Goal: Task Accomplishment & Management: Use online tool/utility

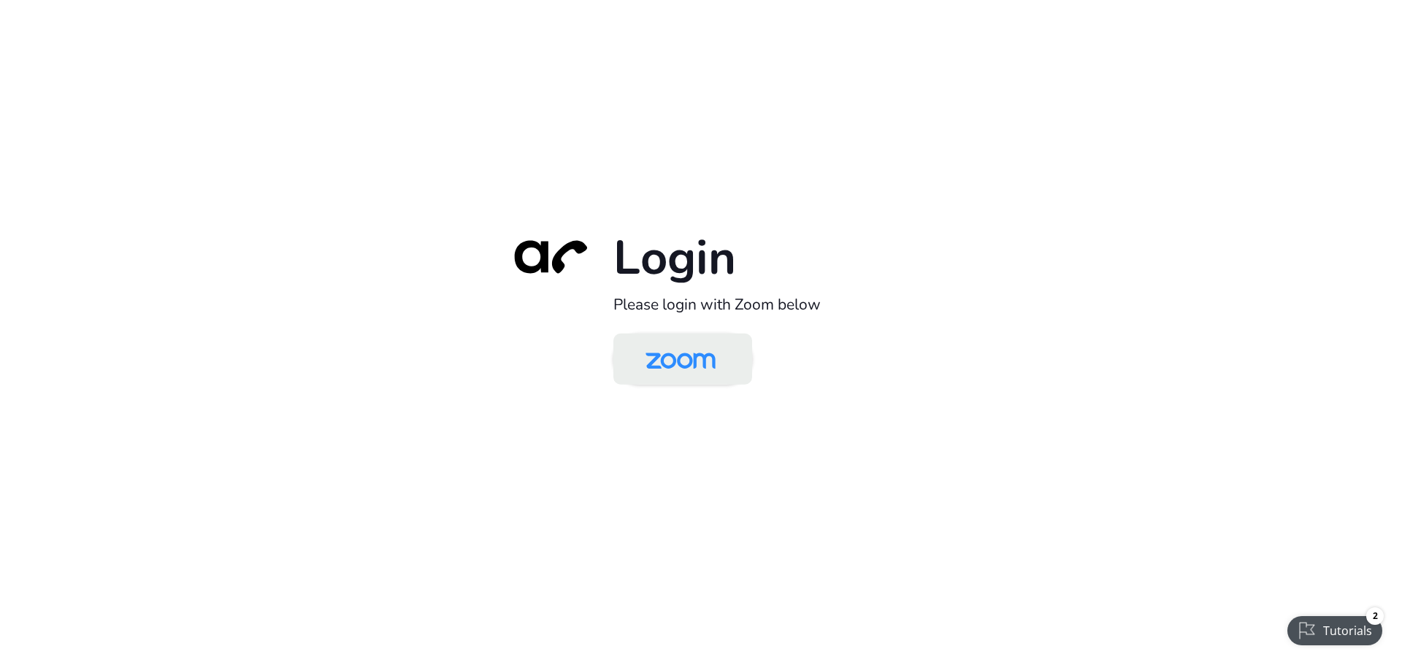
click at [697, 368] on img at bounding box center [680, 360] width 101 height 47
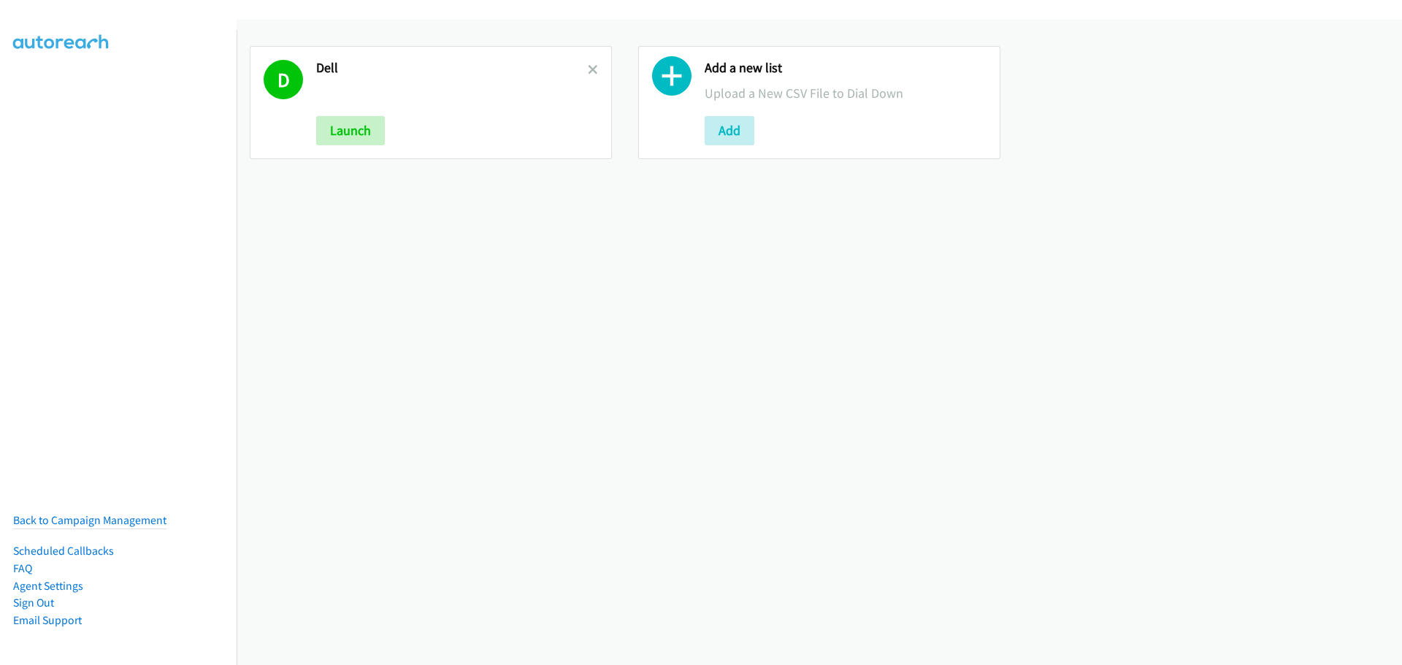
click at [596, 70] on div "D Dell Launch" at bounding box center [431, 102] width 362 height 113
click at [589, 76] on link at bounding box center [593, 69] width 10 height 17
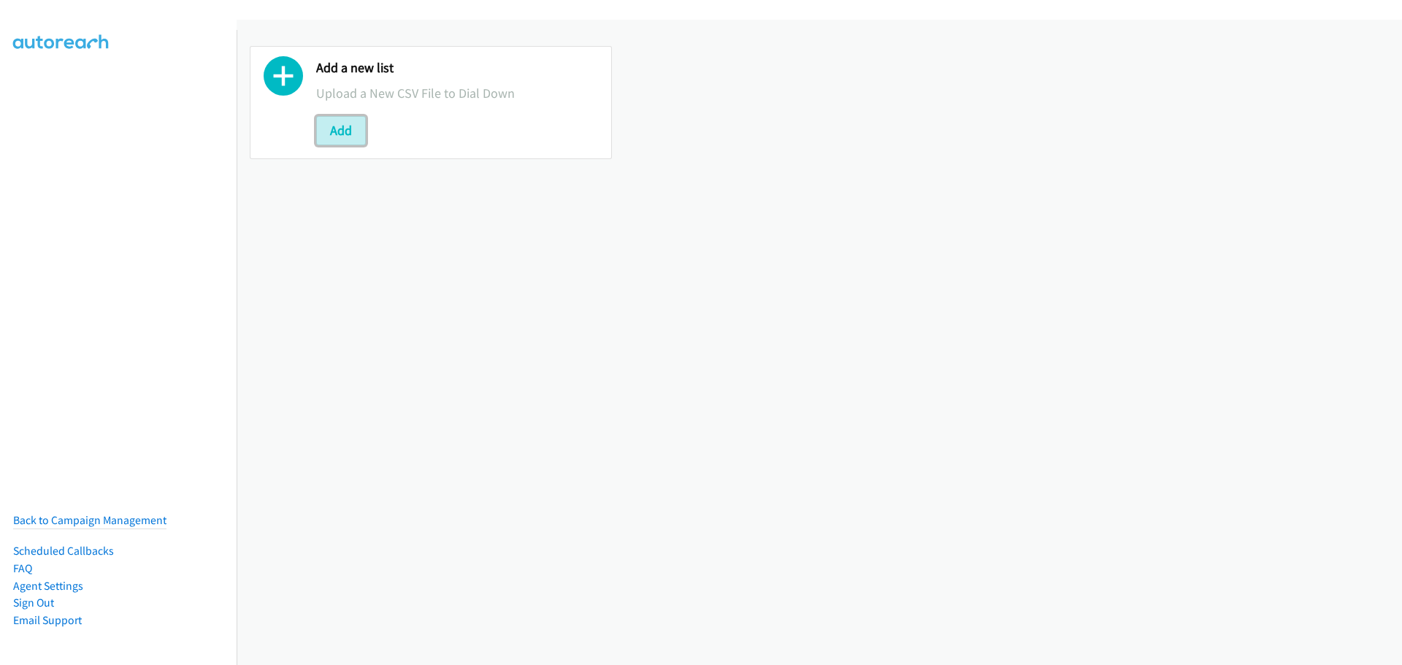
click at [355, 135] on button "Add" at bounding box center [341, 130] width 50 height 29
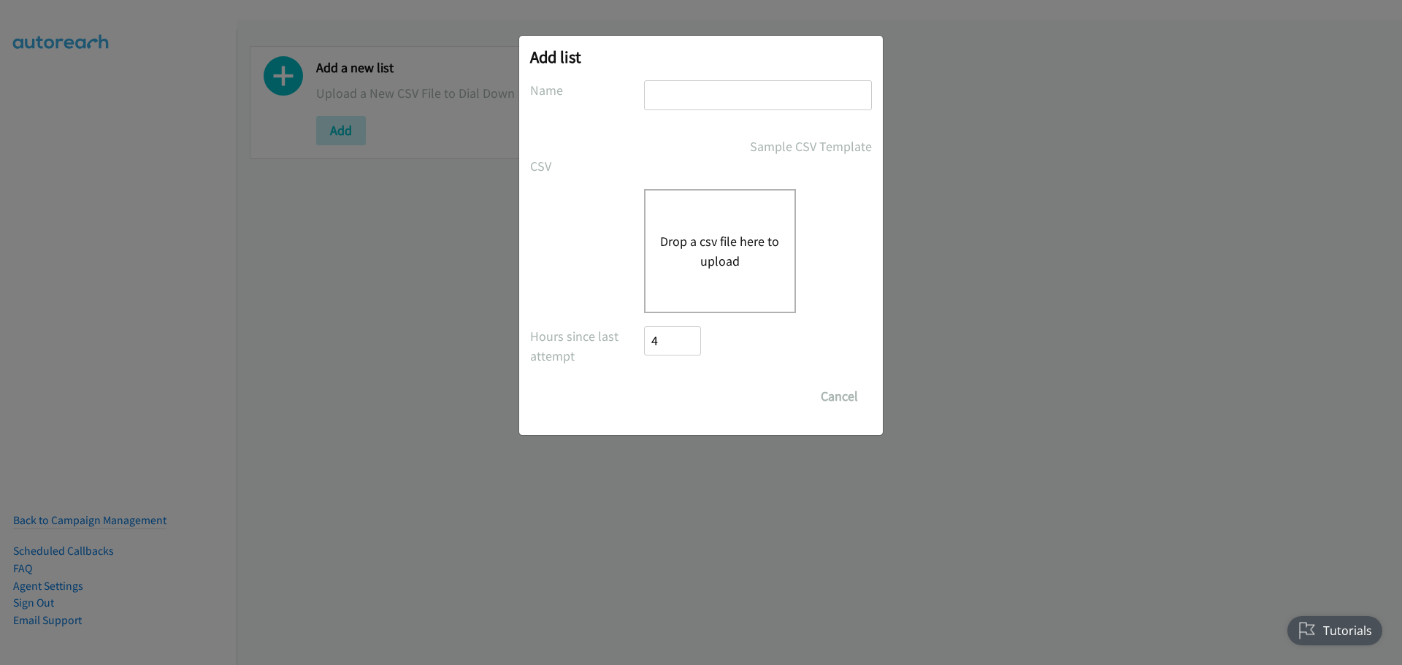
click at [684, 241] on button "Drop a csv file here to upload" at bounding box center [720, 250] width 120 height 39
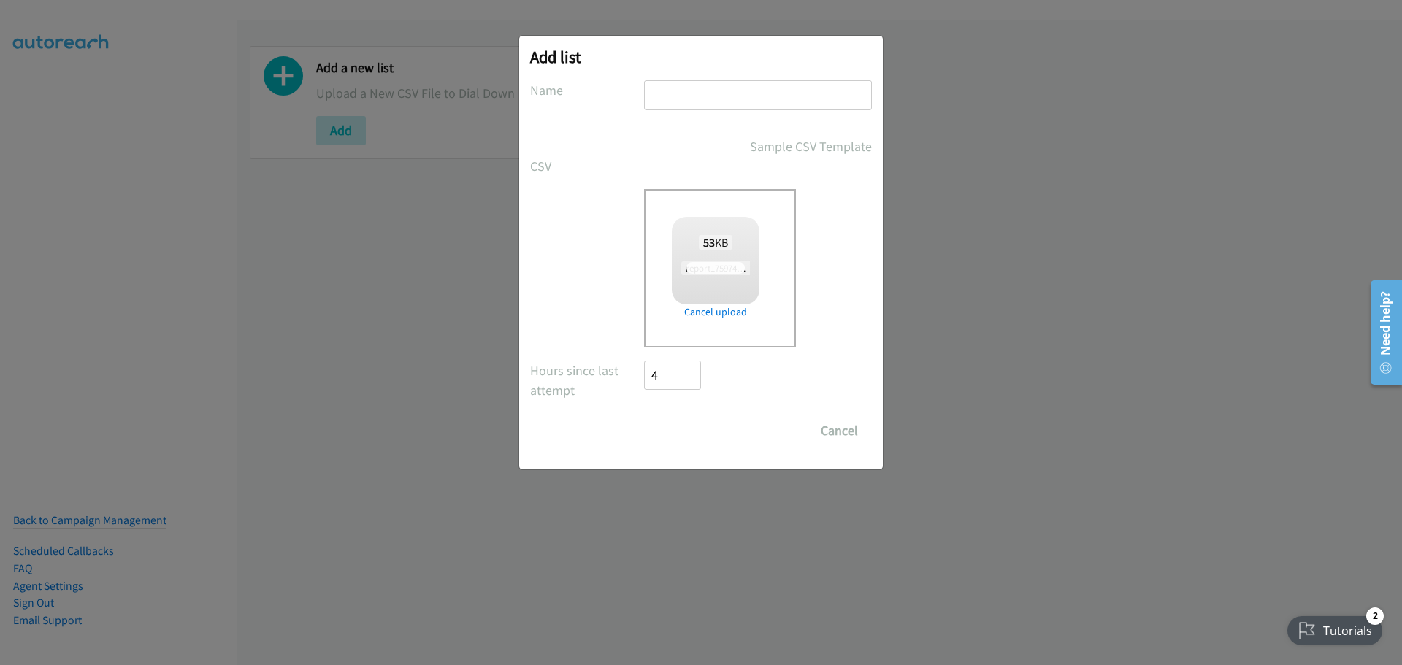
click at [679, 112] on div at bounding box center [758, 101] width 228 height 43
click at [689, 88] on input "text" at bounding box center [758, 95] width 228 height 30
checkbox input "true"
type input "Dell"
click at [693, 430] on input "Save List" at bounding box center [682, 430] width 77 height 29
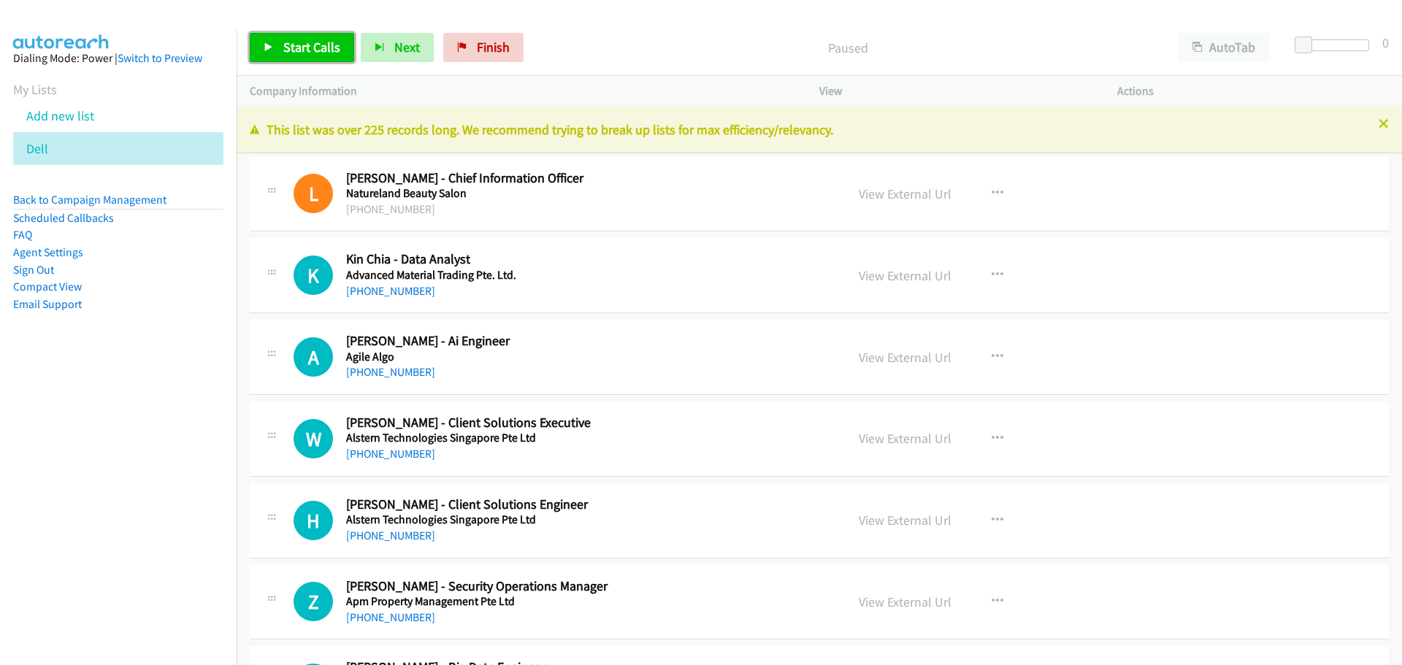
click at [311, 55] on span "Start Calls" at bounding box center [311, 47] width 57 height 17
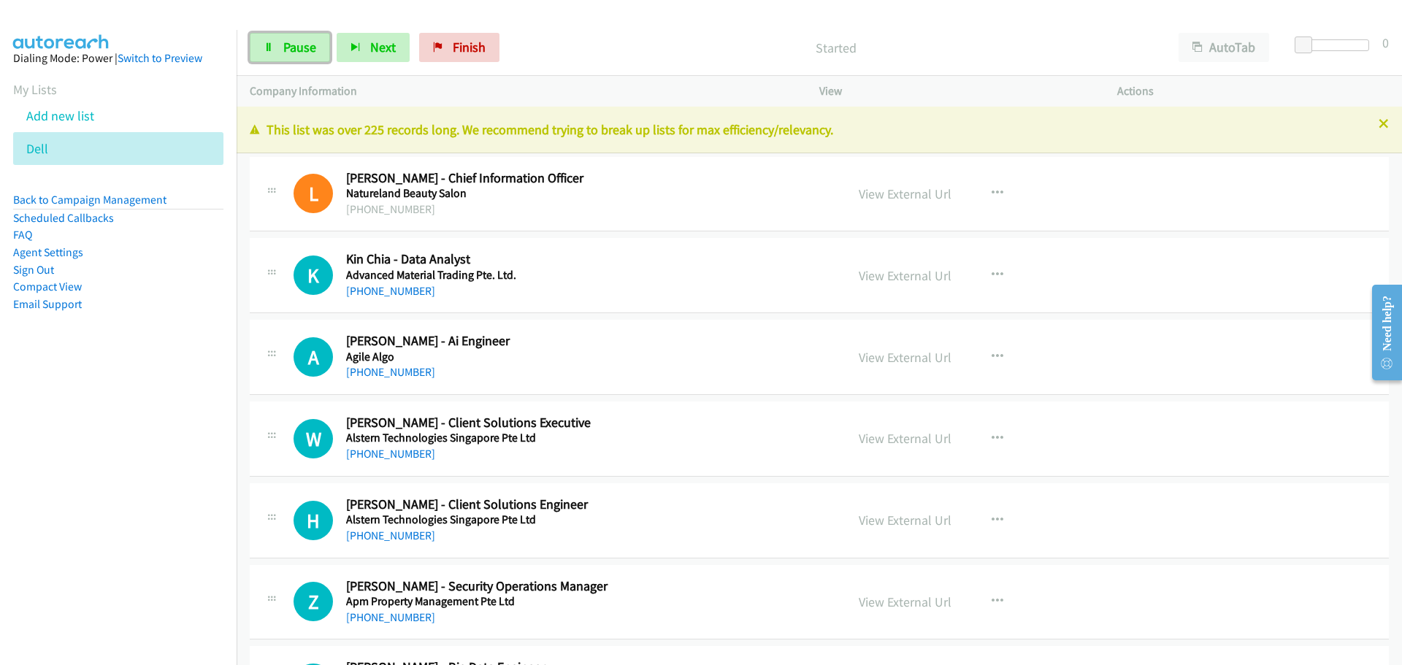
click at [311, 55] on span "Pause" at bounding box center [299, 47] width 33 height 17
click at [305, 45] on span "Start Calls" at bounding box center [311, 47] width 57 height 17
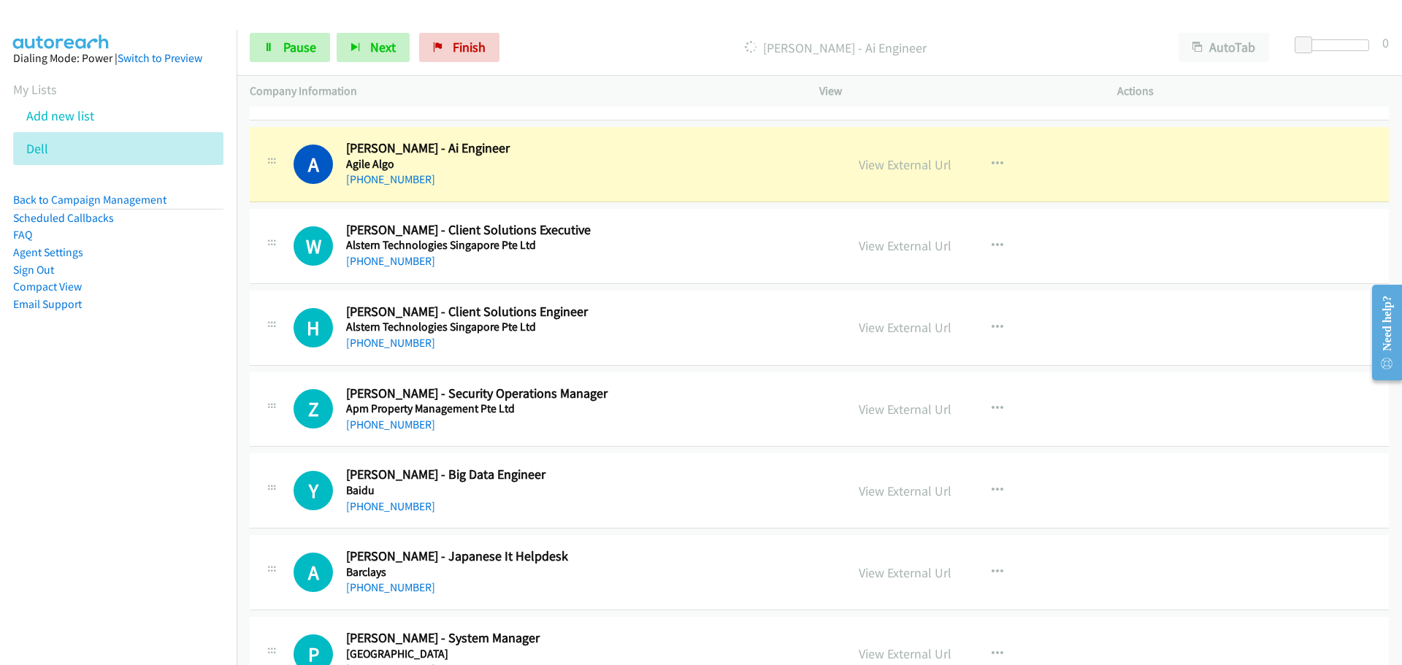
scroll to position [219, 0]
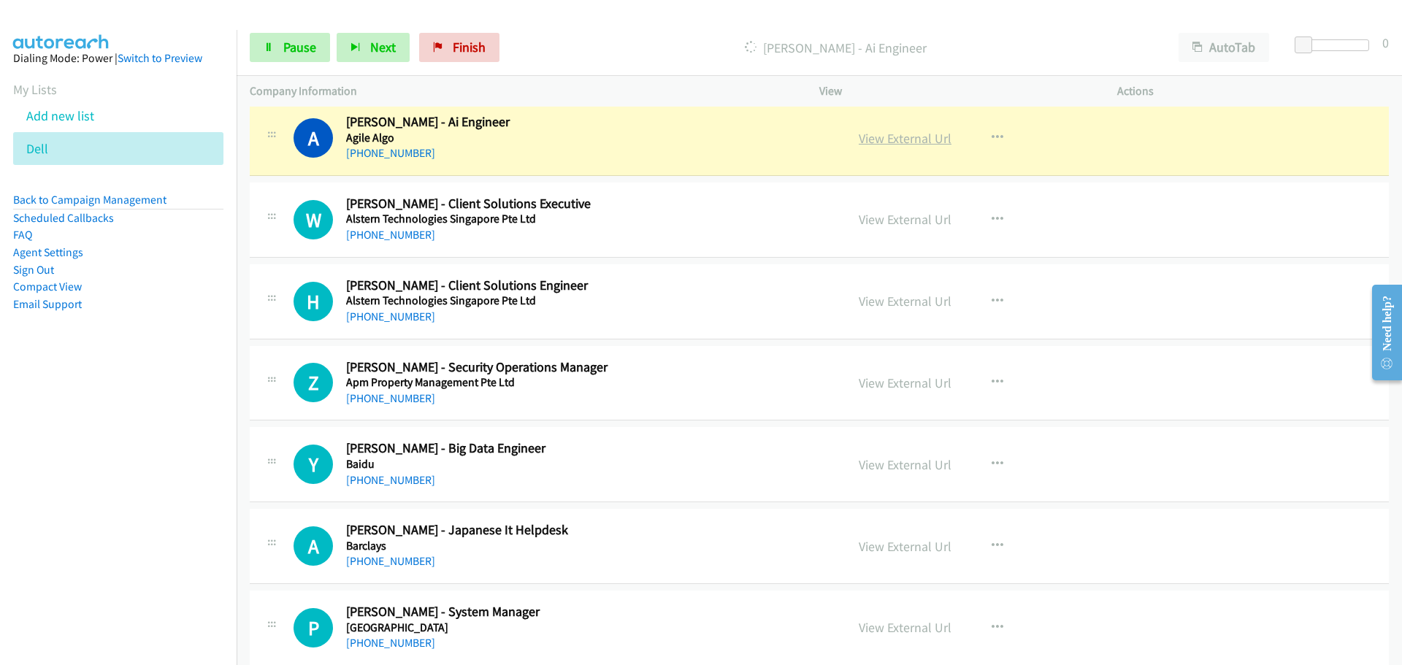
click at [895, 137] on link "View External Url" at bounding box center [905, 138] width 93 height 17
click at [299, 45] on span "Pause" at bounding box center [299, 47] width 33 height 17
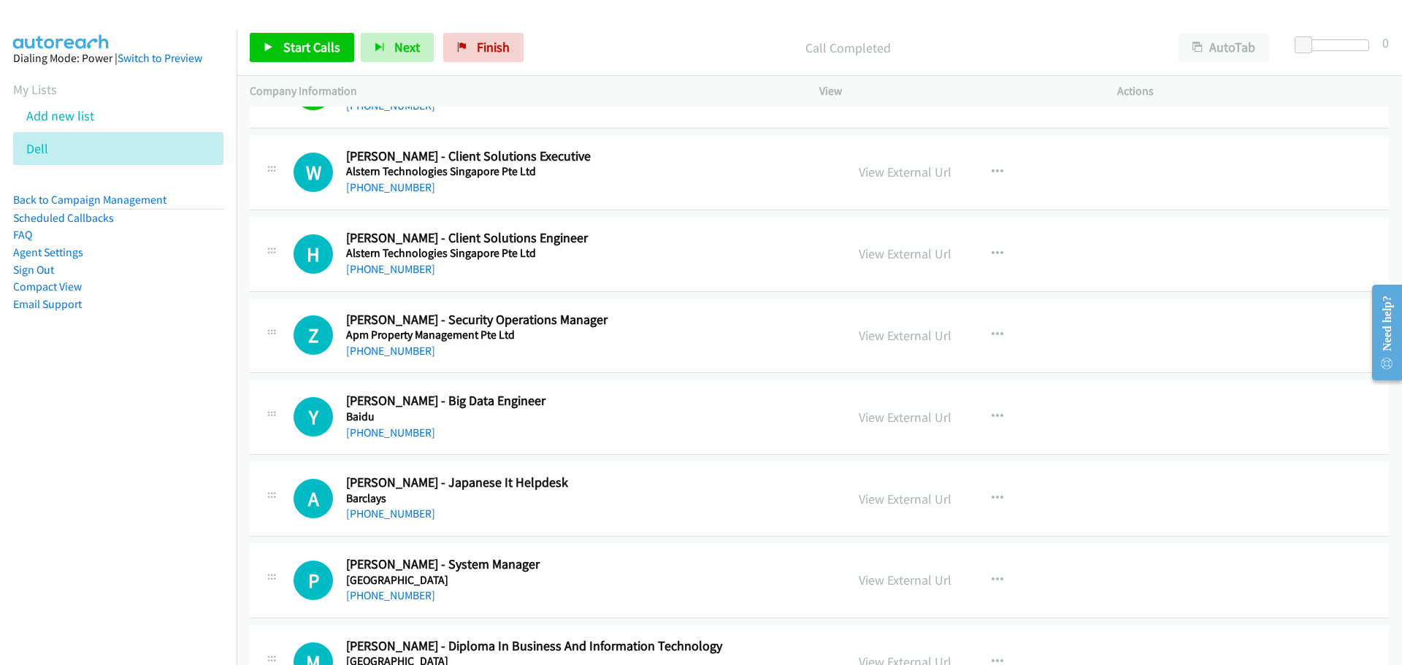
scroll to position [292, 0]
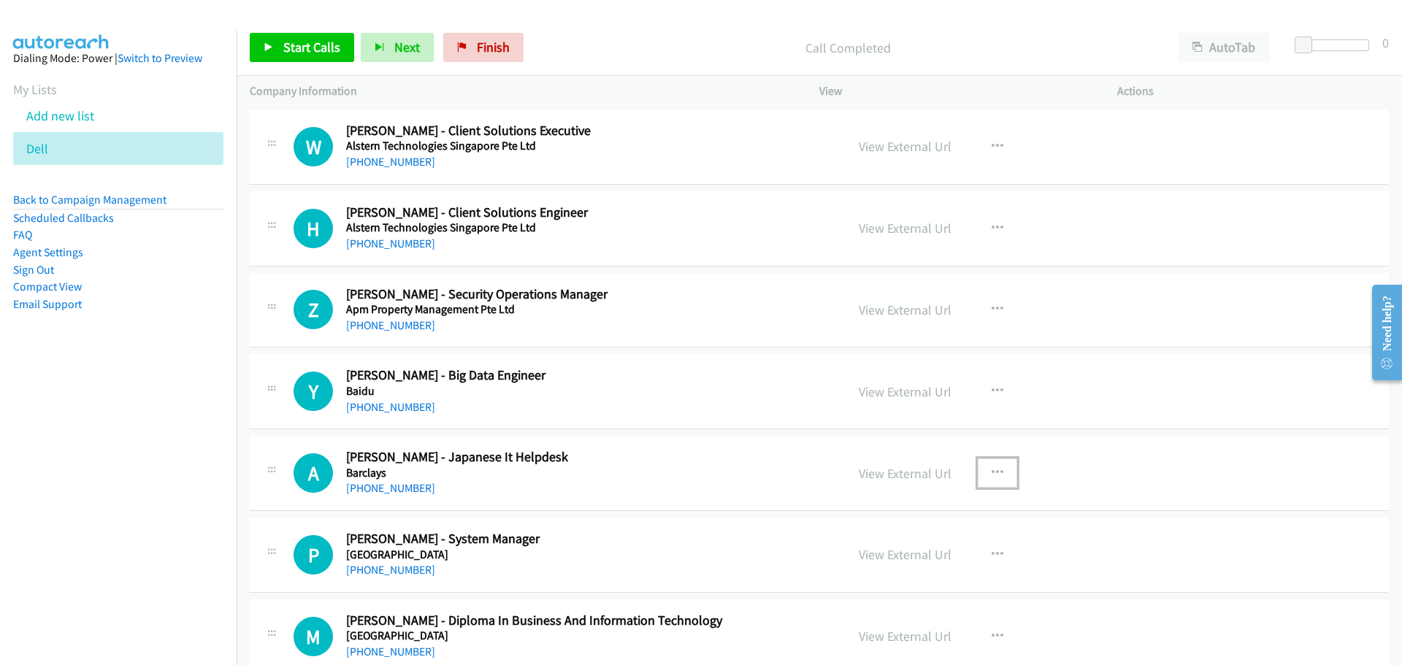
click at [999, 473] on button "button" at bounding box center [997, 473] width 39 height 29
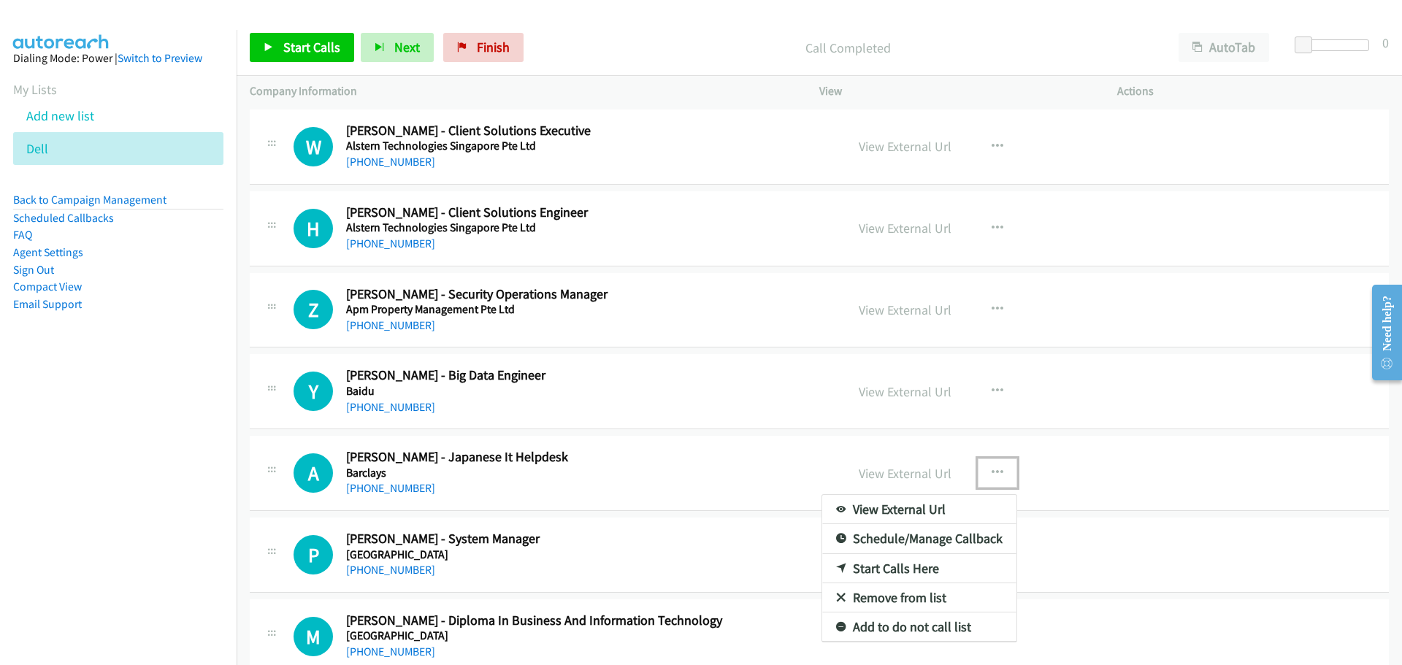
click at [879, 565] on link "Start Calls Here" at bounding box center [919, 568] width 194 height 29
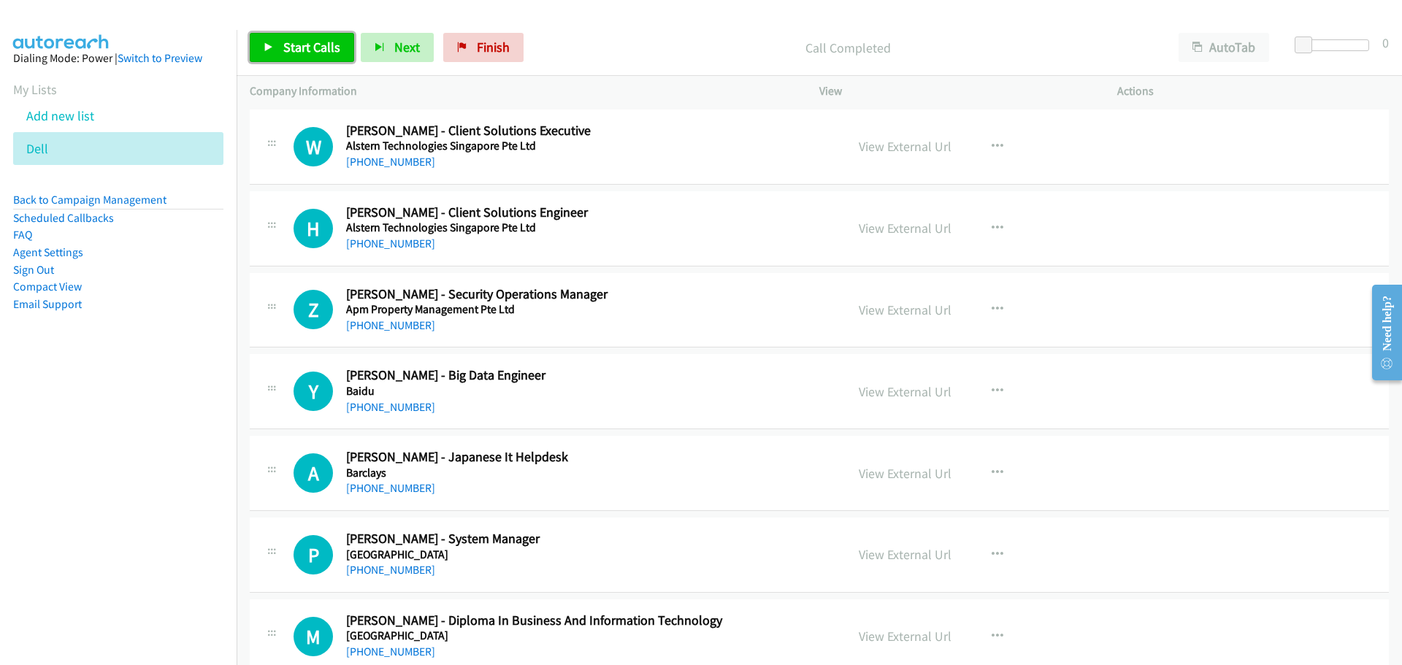
click at [268, 43] on icon at bounding box center [269, 48] width 10 height 10
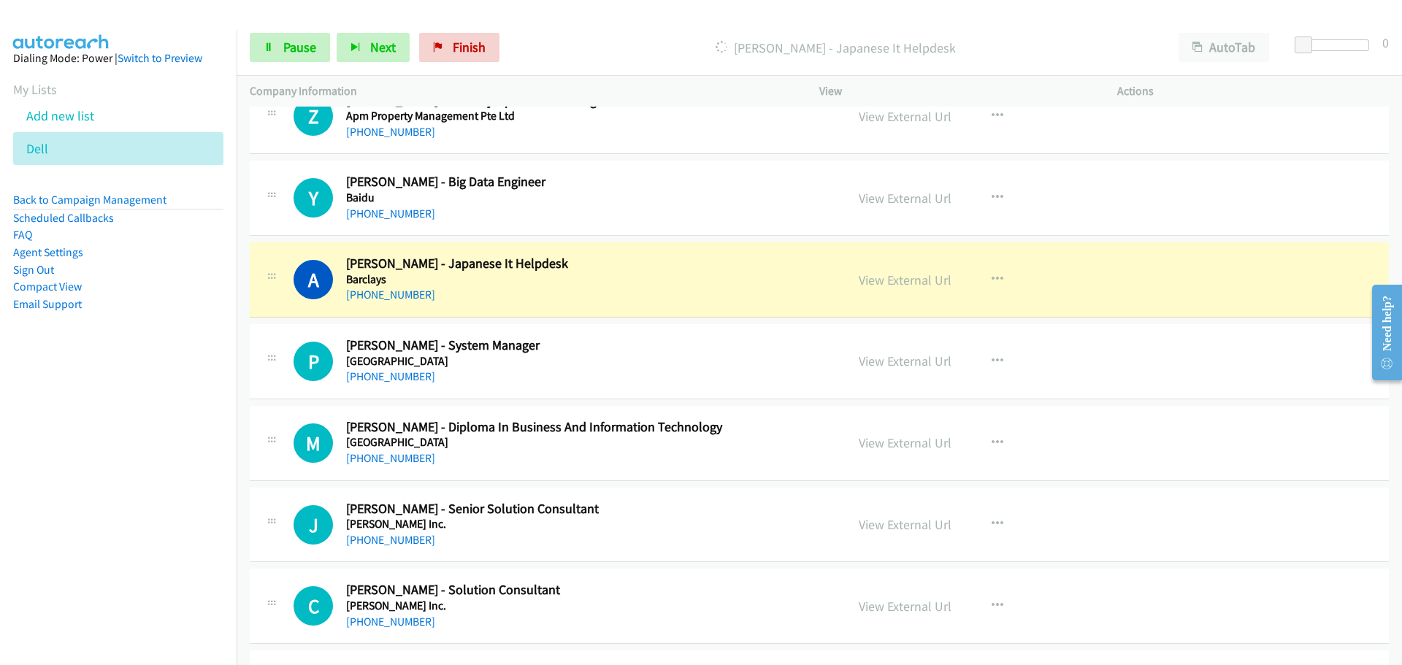
scroll to position [511, 0]
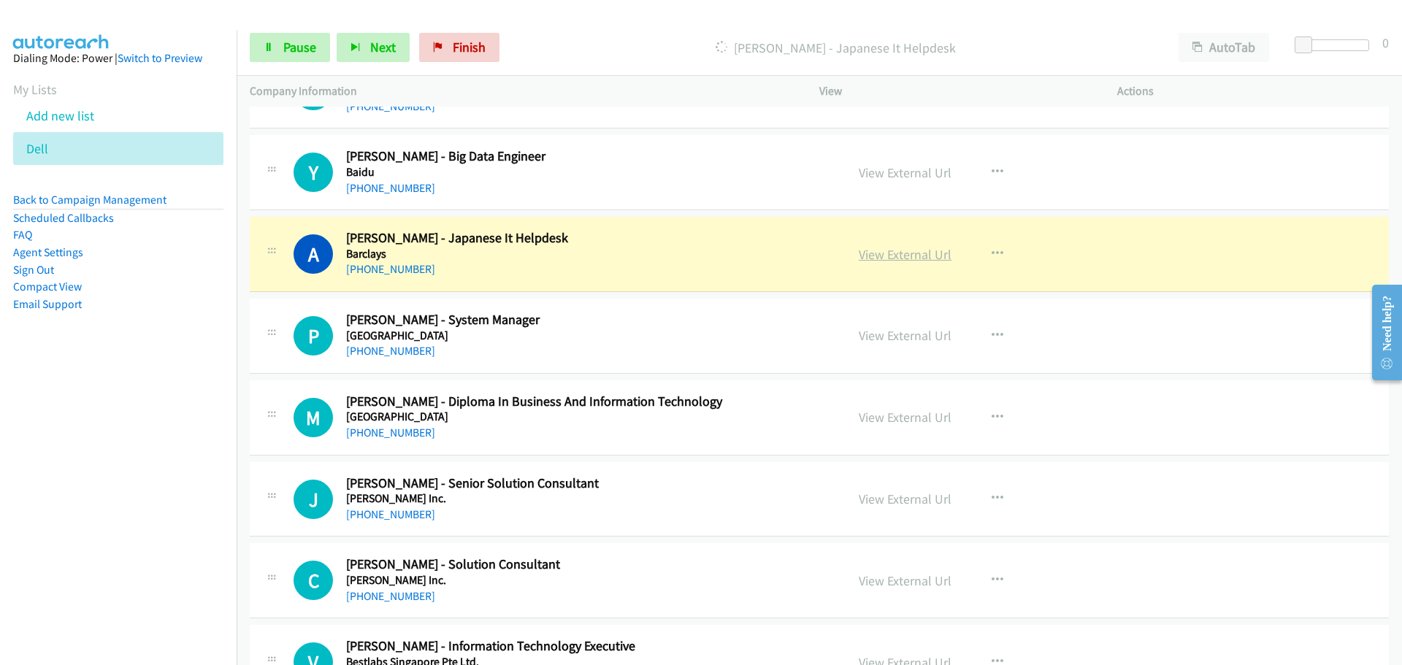
click at [887, 257] on link "View External Url" at bounding box center [905, 254] width 93 height 17
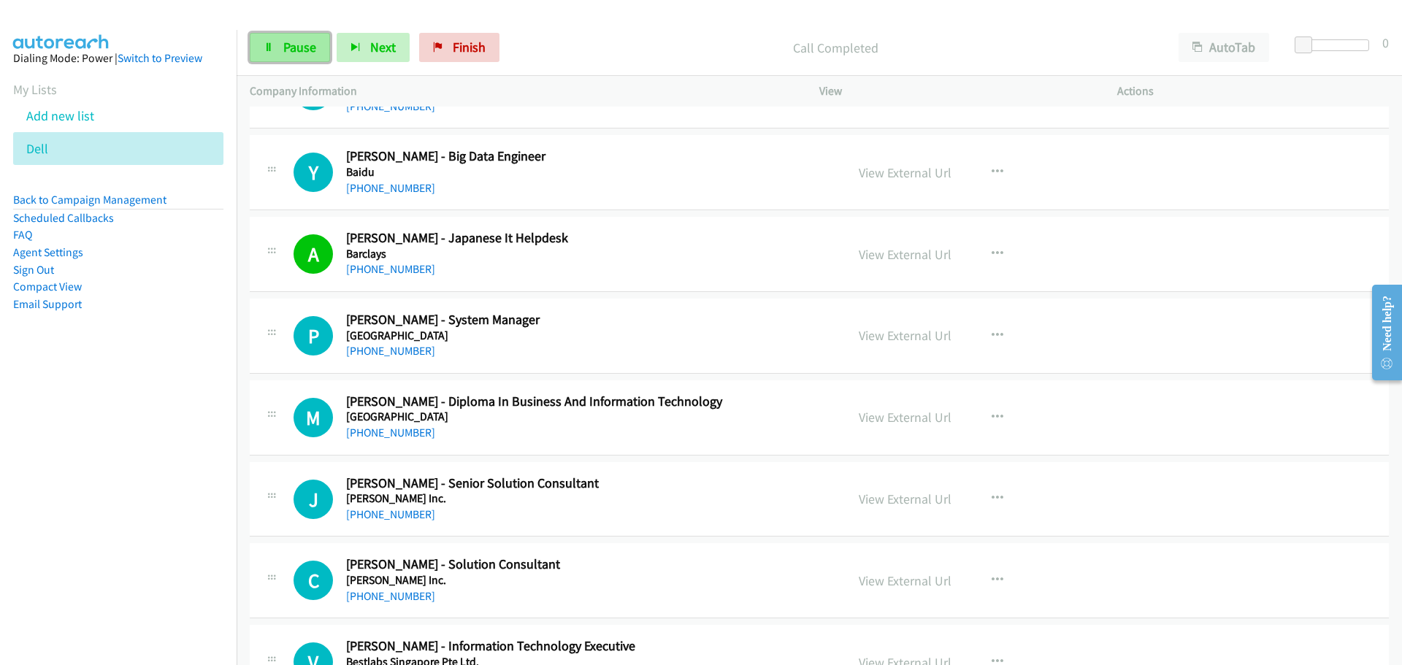
click at [276, 39] on link "Pause" at bounding box center [290, 47] width 80 height 29
